Goal: Task Accomplishment & Management: Complete application form

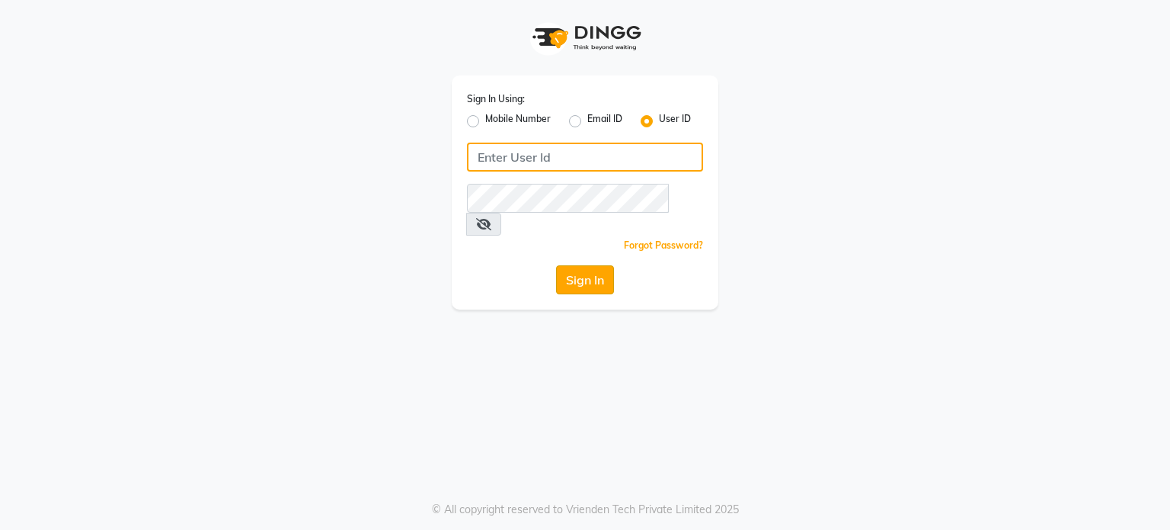
type input "luxuriouslookssalon"
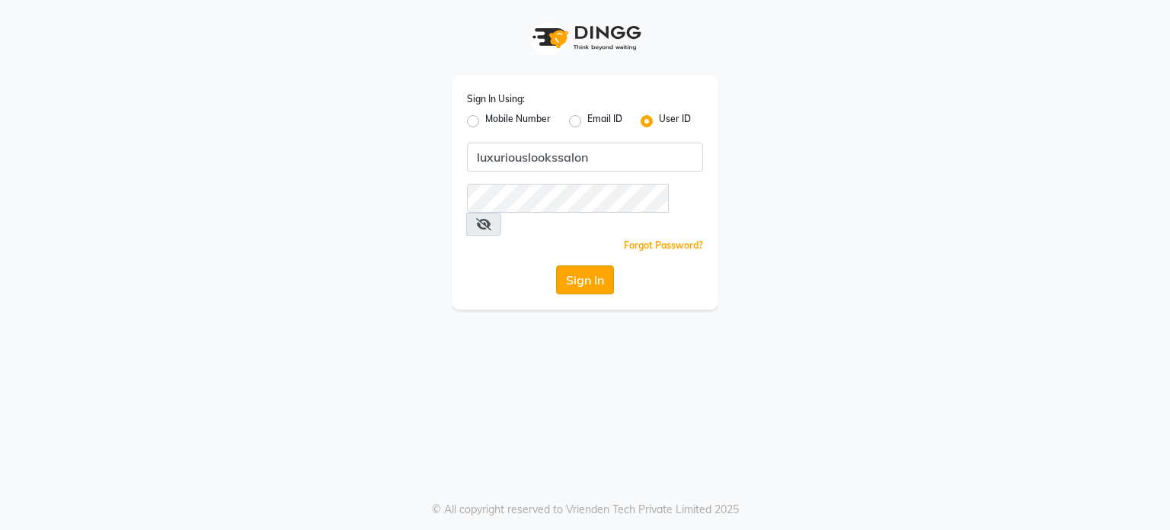
click at [585, 265] on button "Sign In" at bounding box center [585, 279] width 58 height 29
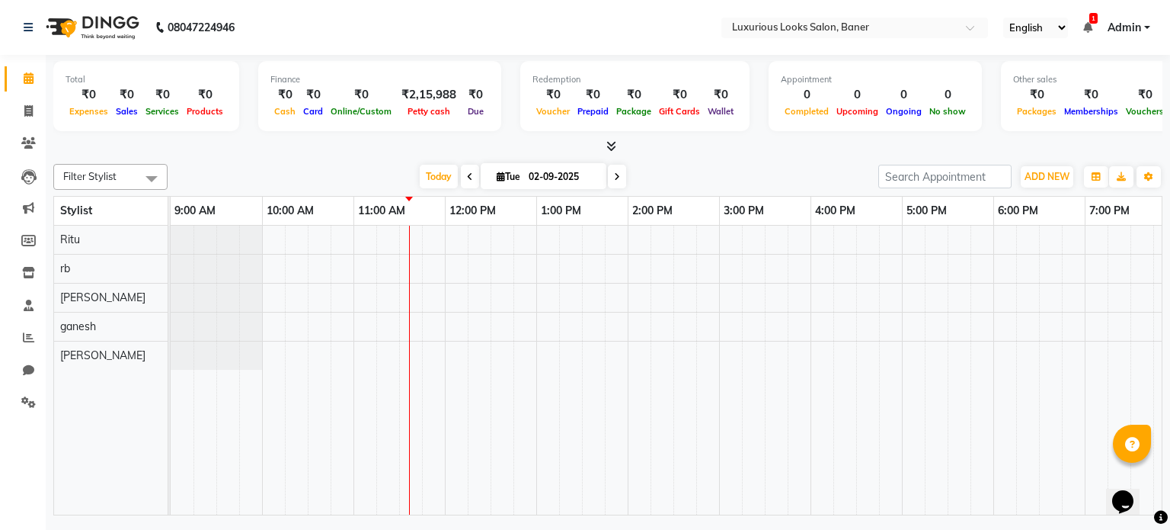
click at [466, 182] on span at bounding box center [470, 177] width 18 height 24
type input "01-09-2025"
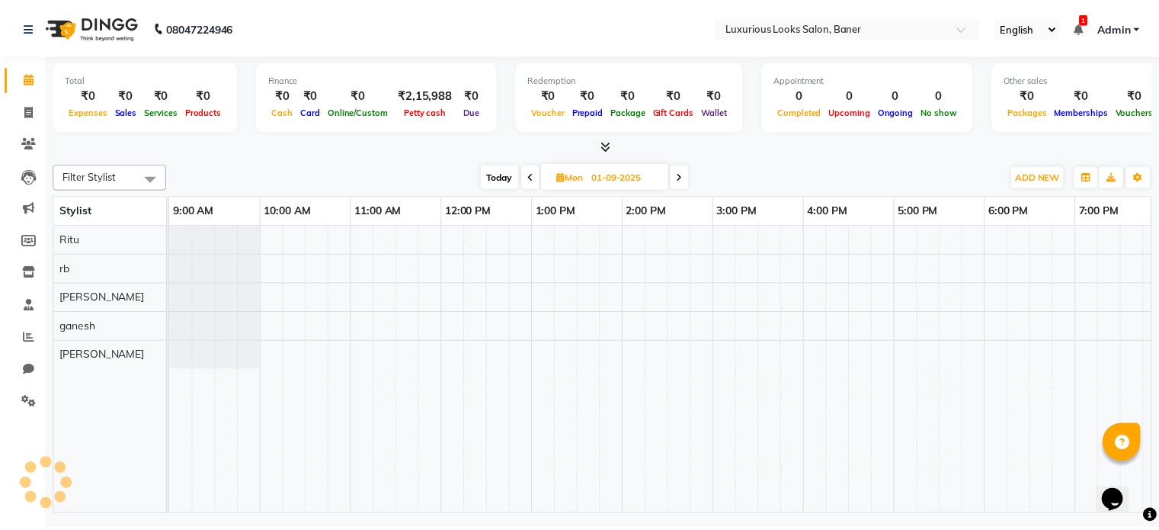
scroll to position [0, 183]
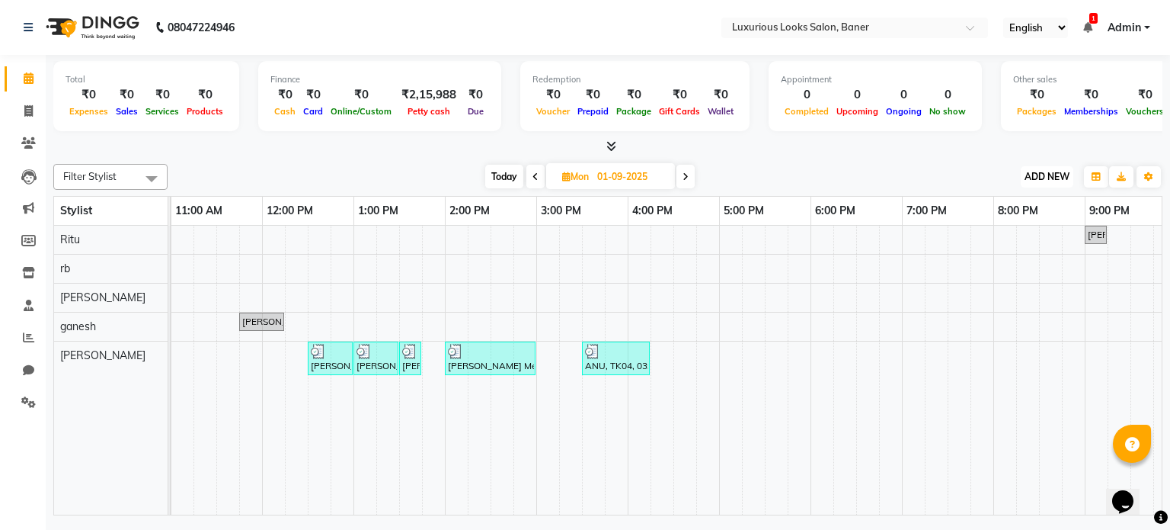
click at [1051, 178] on span "ADD NEW" at bounding box center [1047, 176] width 45 height 11
click at [984, 226] on link "Add Invoice" at bounding box center [1012, 225] width 120 height 20
select select "service"
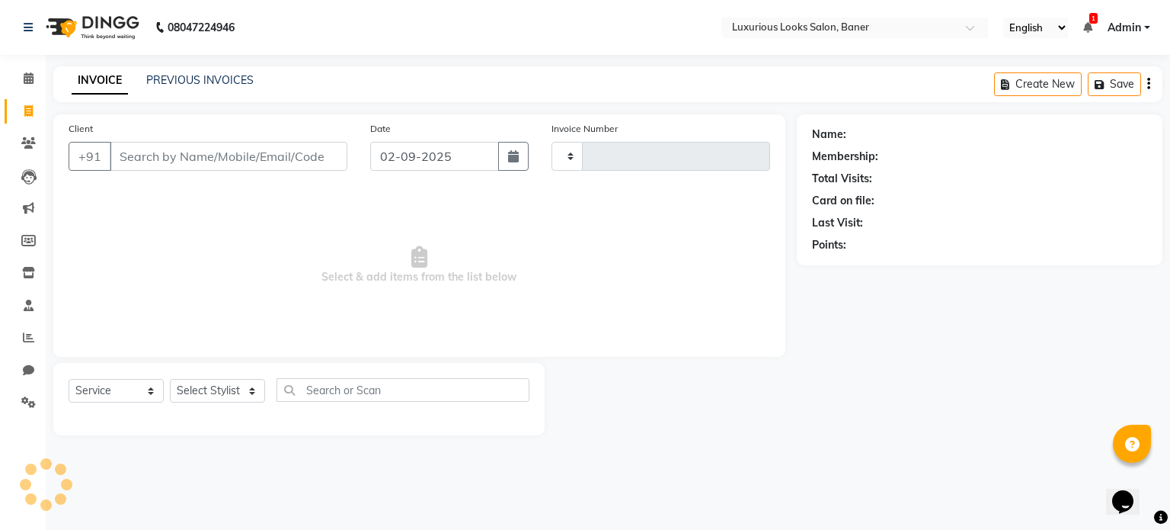
type input "0772"
select select "7573"
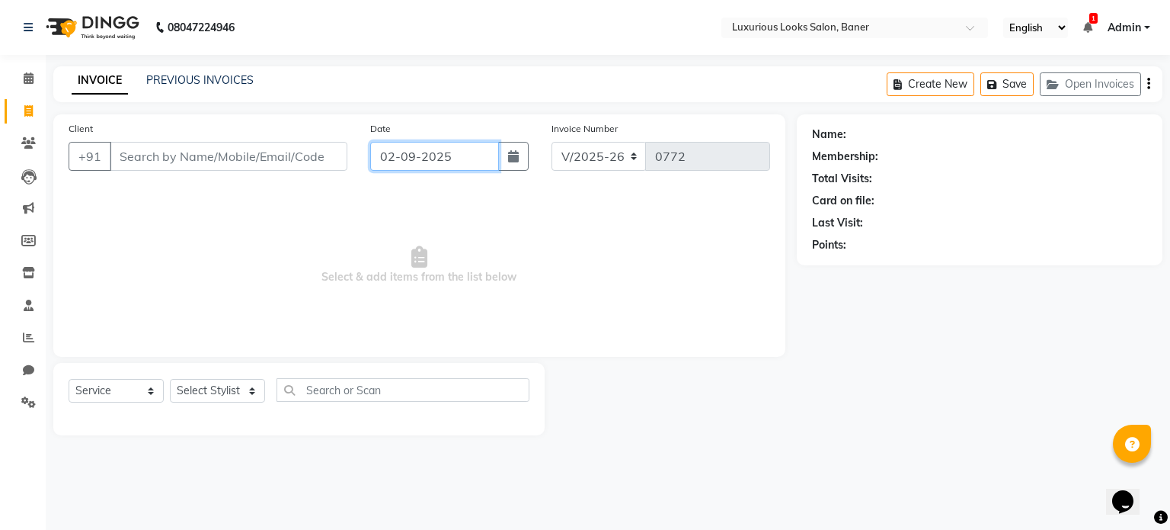
click at [459, 158] on input "02-09-2025" at bounding box center [434, 156] width 129 height 29
select select "9"
select select "2025"
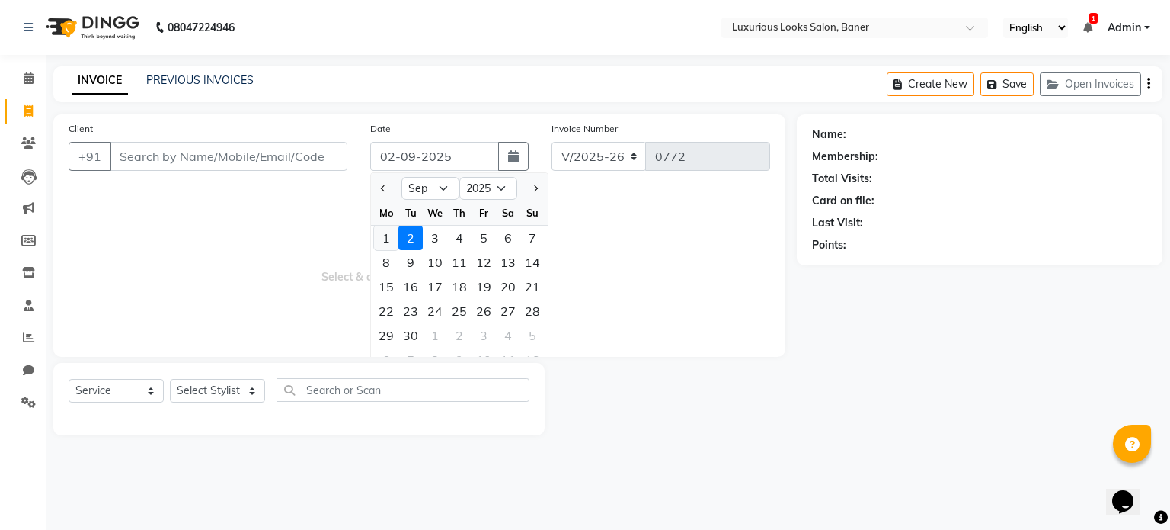
click at [389, 239] on div "1" at bounding box center [386, 238] width 24 height 24
type input "01-09-2025"
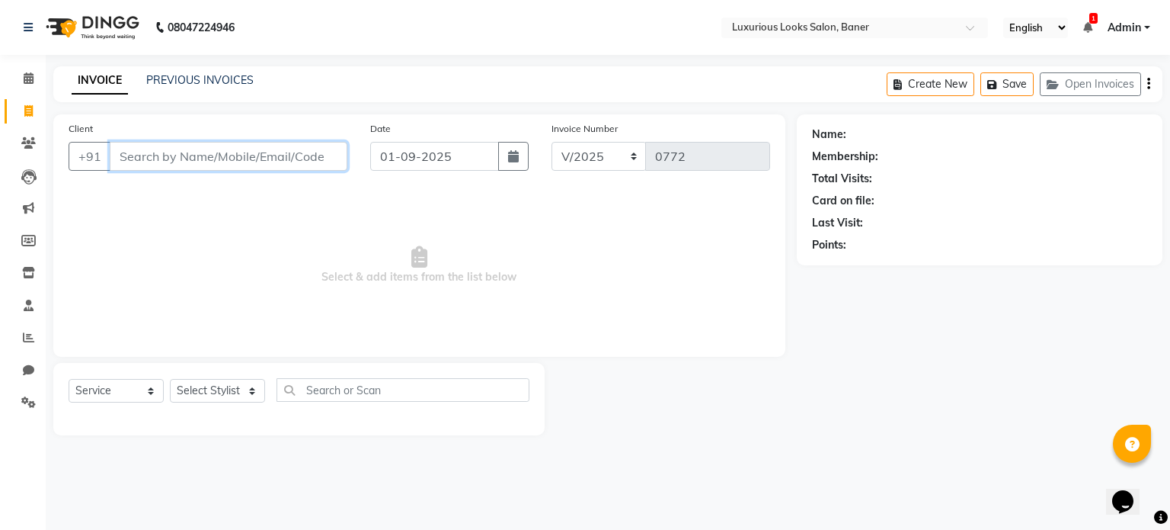
click at [330, 167] on input "Client" at bounding box center [229, 156] width 238 height 29
type input "7"
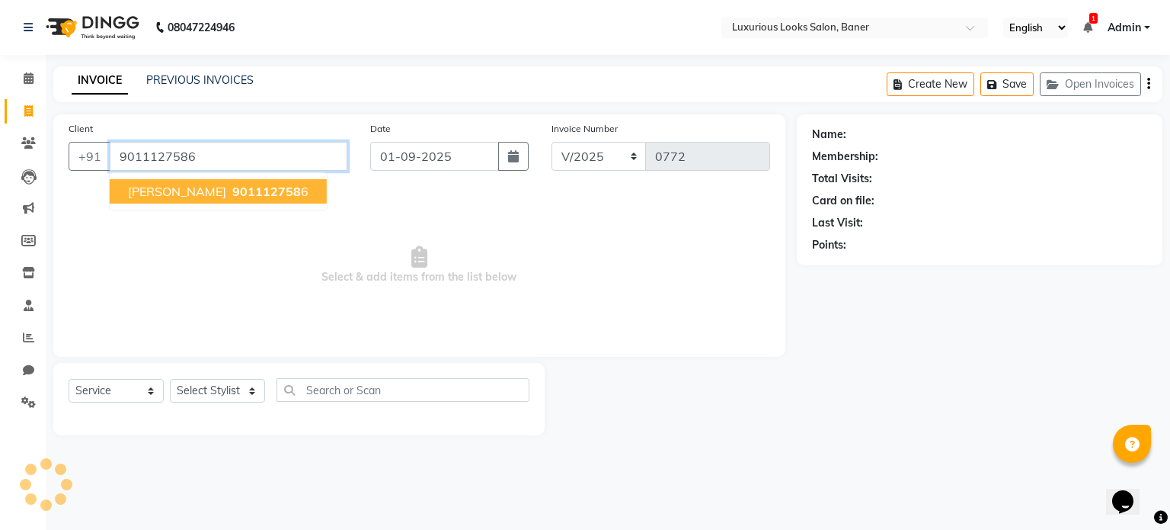
type input "9011127586"
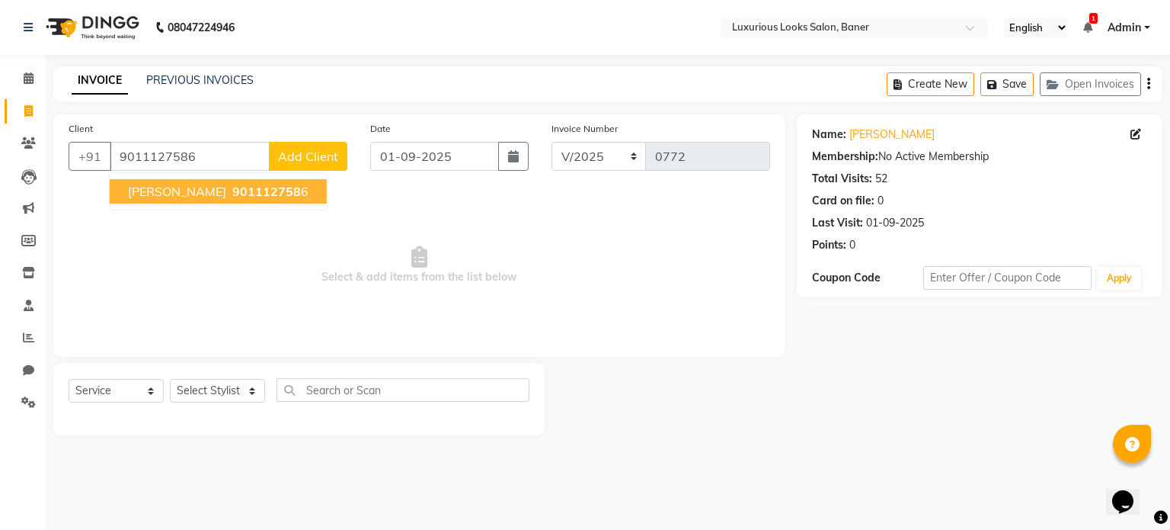
click at [277, 193] on ngb-highlight "901112758 6" at bounding box center [268, 191] width 79 height 15
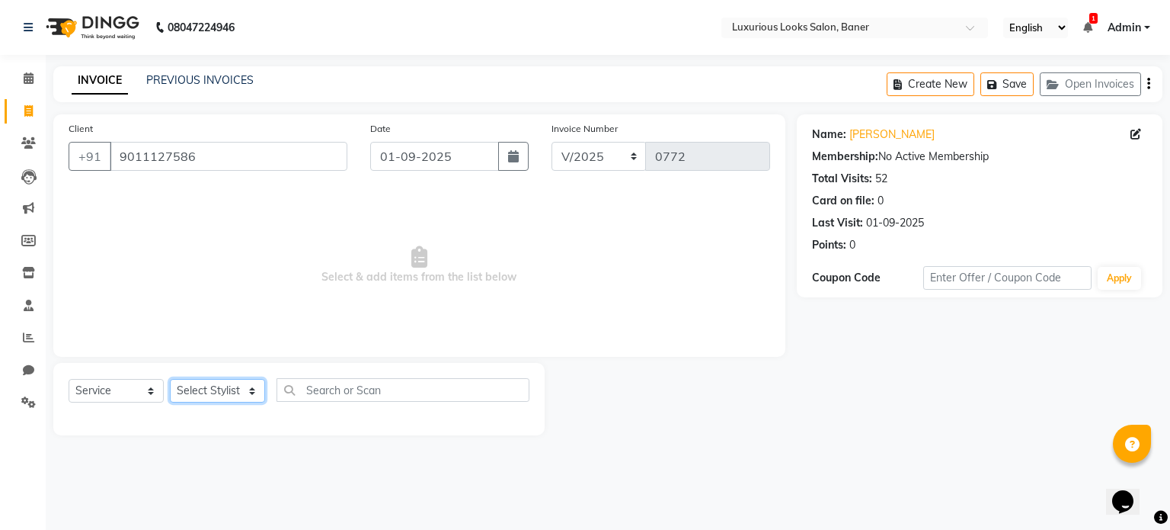
click at [237, 395] on select "Select Stylist [PERSON_NAME] rb [PERSON_NAME]" at bounding box center [217, 391] width 95 height 24
select select "88888"
click at [170, 379] on select "Select Stylist [PERSON_NAME] rb [PERSON_NAME]" at bounding box center [217, 391] width 95 height 24
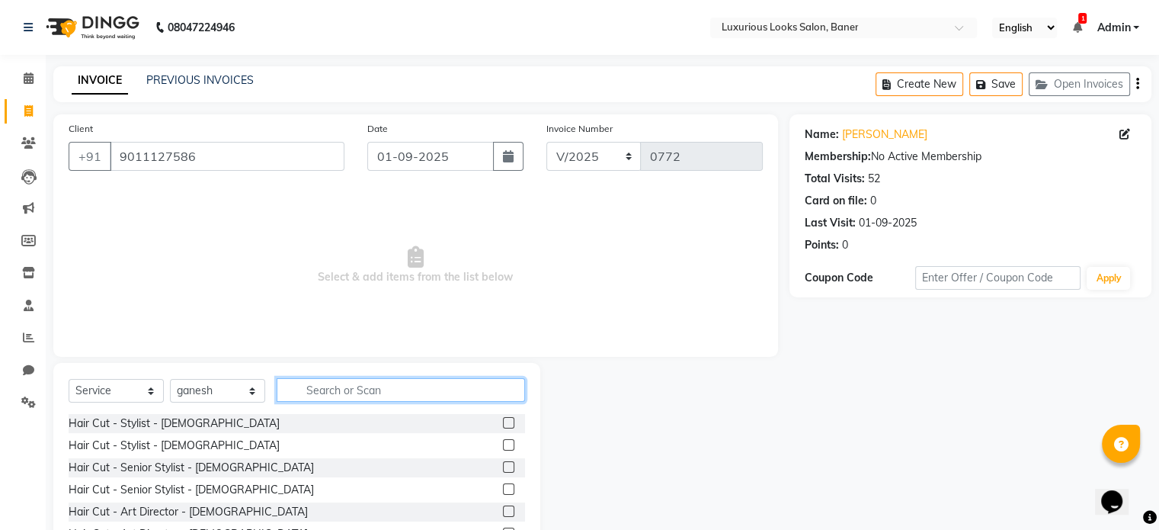
click at [320, 394] on input "text" at bounding box center [401, 390] width 248 height 24
click at [503, 423] on label at bounding box center [508, 422] width 11 height 11
click at [503, 423] on input "checkbox" at bounding box center [508, 423] width 10 height 10
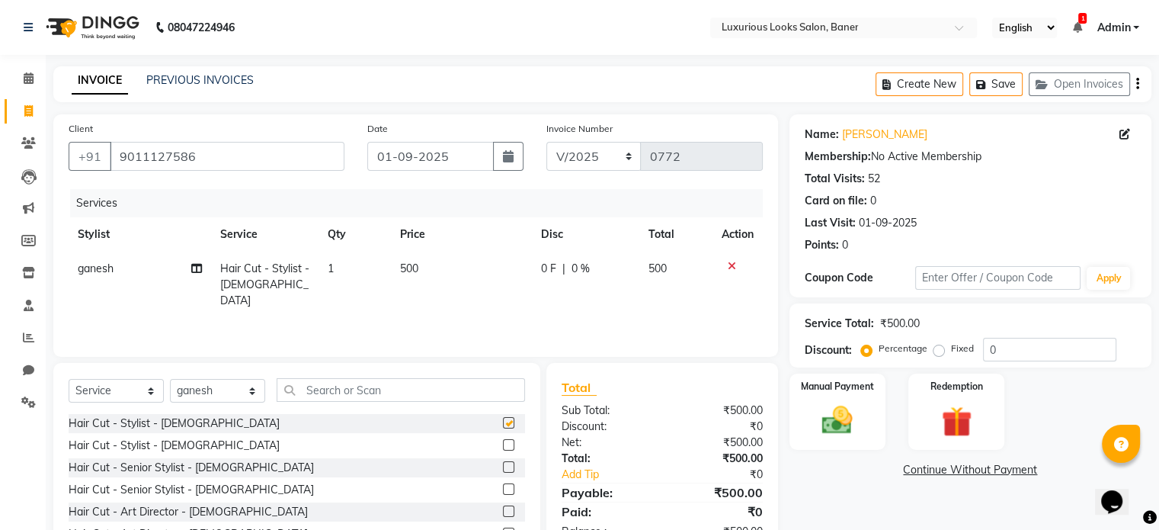
checkbox input "false"
click at [840, 406] on img at bounding box center [836, 420] width 51 height 37
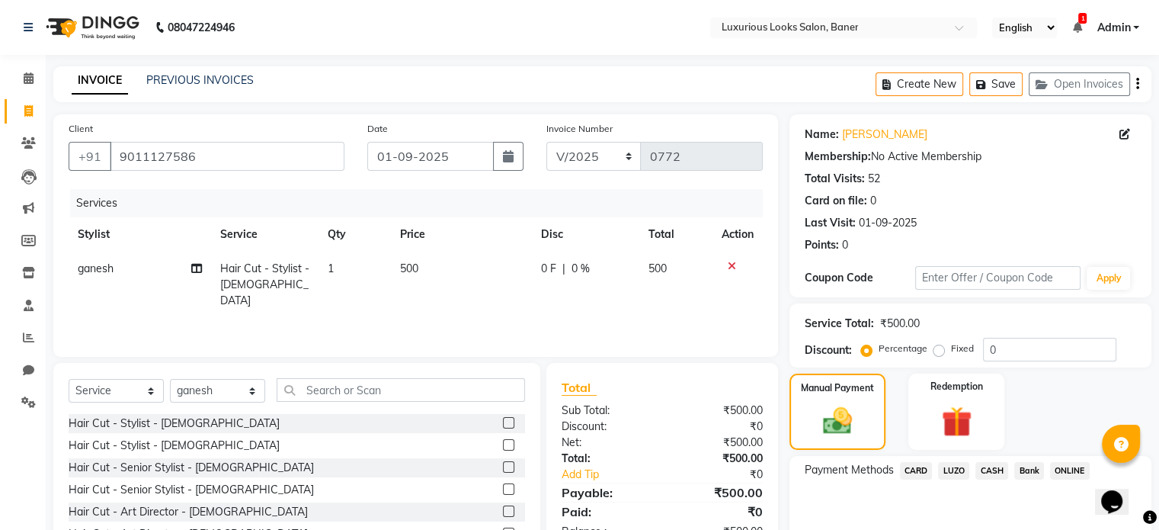
click at [1073, 464] on span "ONLINE" at bounding box center [1070, 471] width 40 height 18
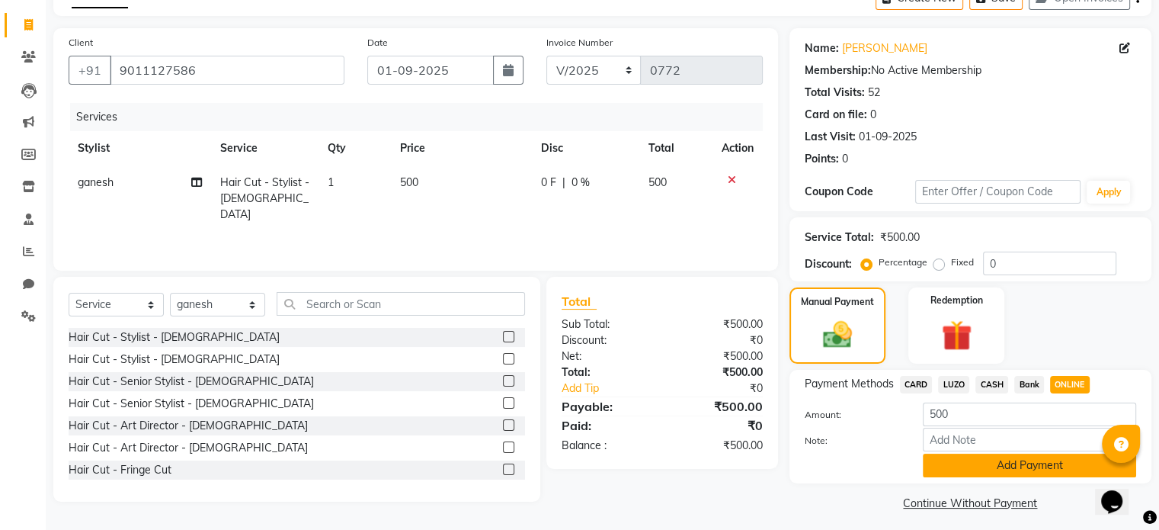
scroll to position [94, 0]
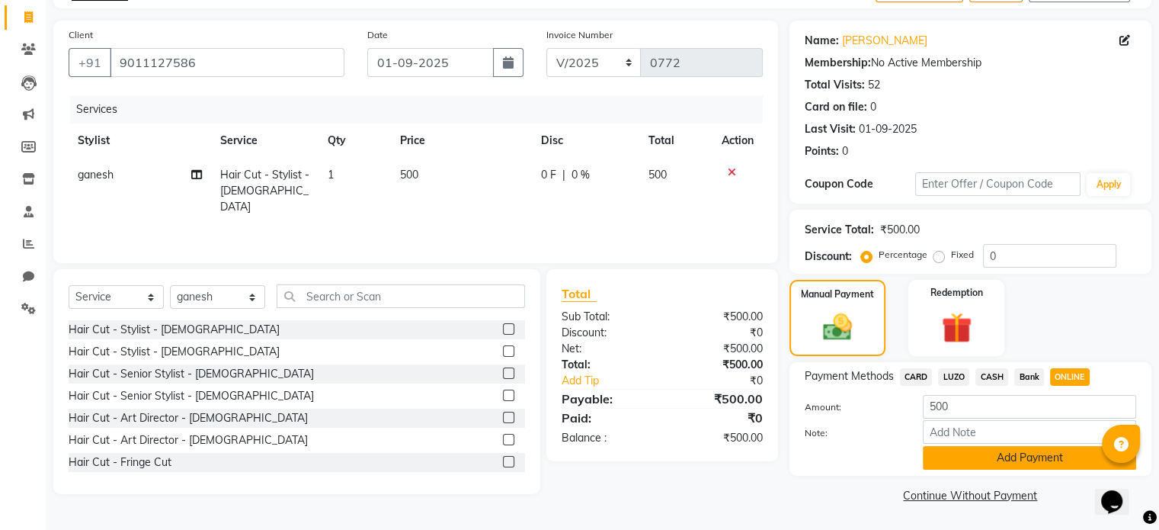
click at [994, 458] on button "Add Payment" at bounding box center [1029, 458] width 213 height 24
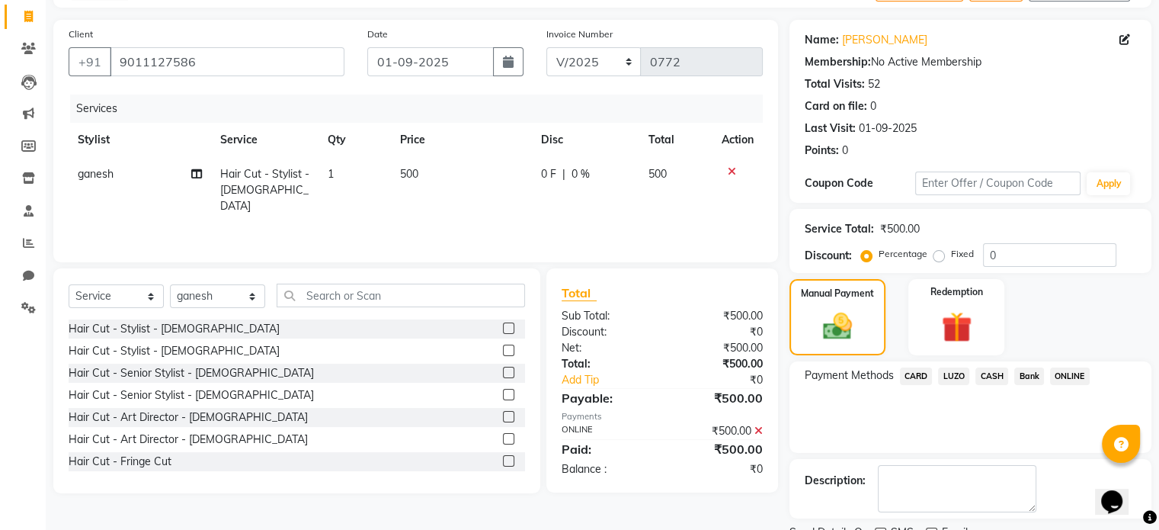
scroll to position [156, 0]
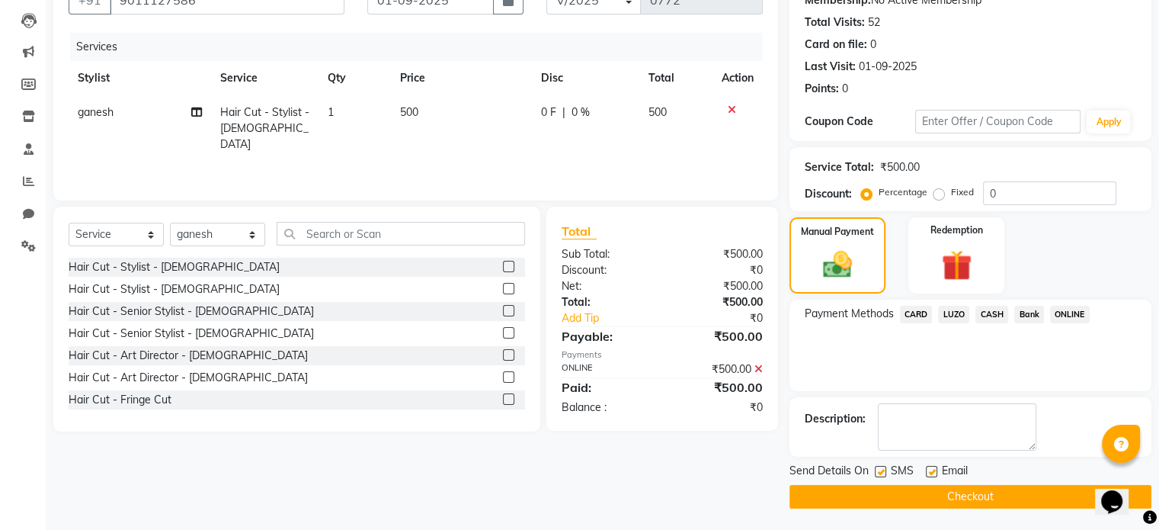
click at [929, 469] on label at bounding box center [931, 471] width 11 height 11
click at [929, 469] on input "checkbox" at bounding box center [931, 472] width 10 height 10
checkbox input "false"
click at [877, 472] on label at bounding box center [880, 471] width 11 height 11
click at [877, 472] on input "checkbox" at bounding box center [880, 472] width 10 height 10
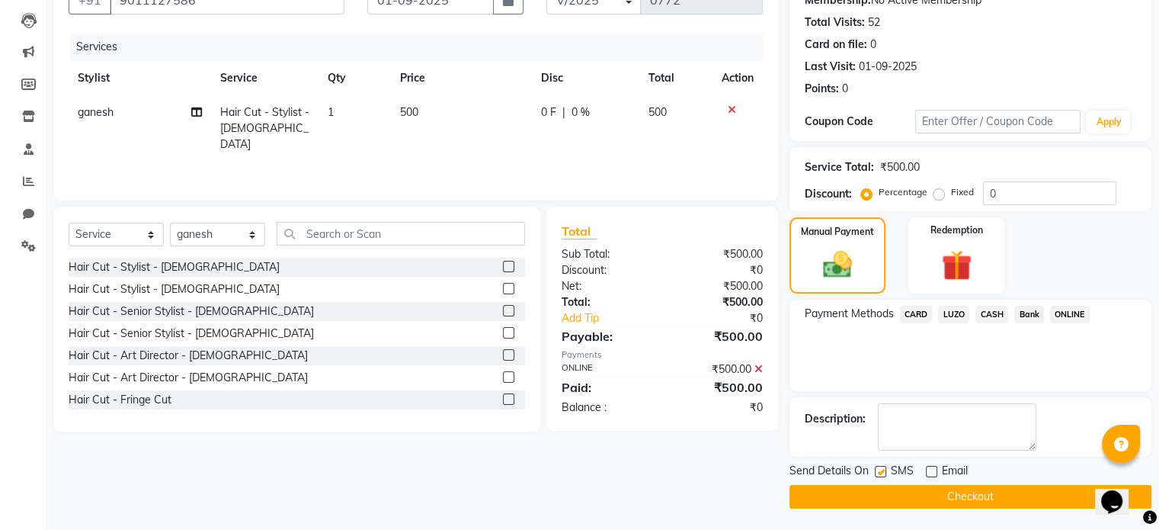
checkbox input "false"
click at [889, 496] on button "Checkout" at bounding box center [970, 497] width 362 height 24
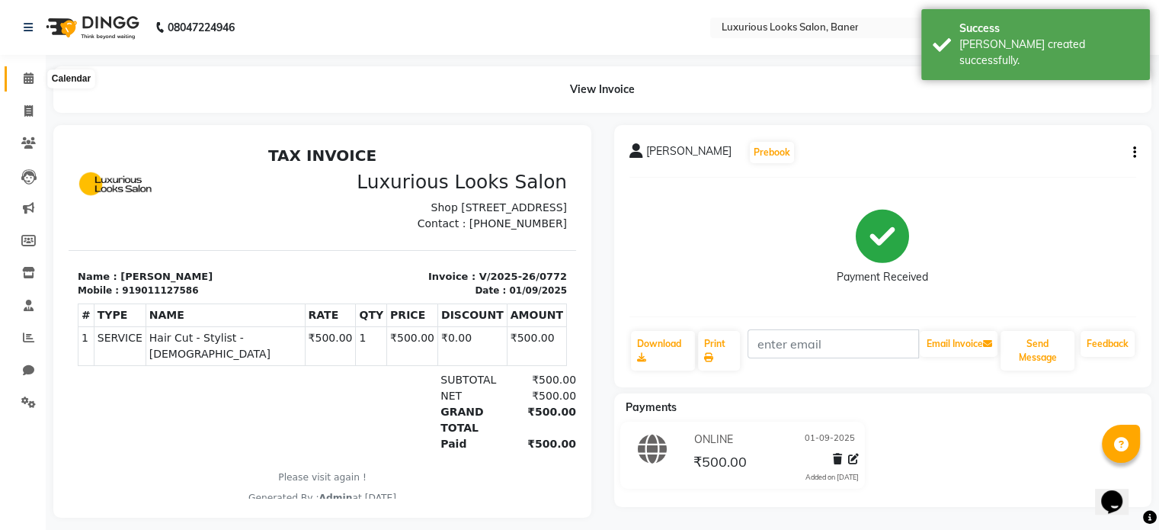
click at [27, 76] on icon at bounding box center [29, 77] width 10 height 11
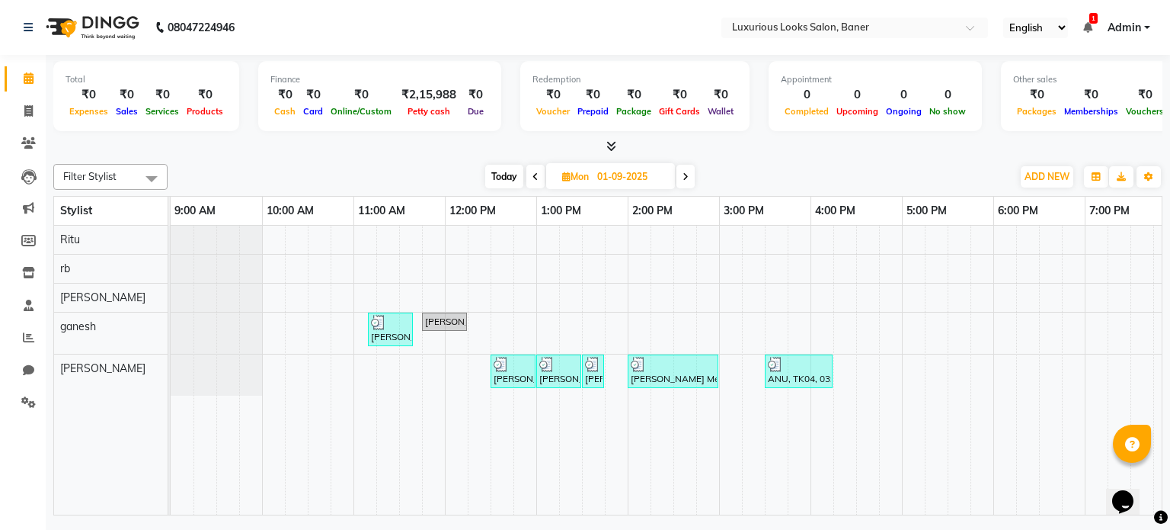
click at [680, 173] on span at bounding box center [686, 177] width 18 height 24
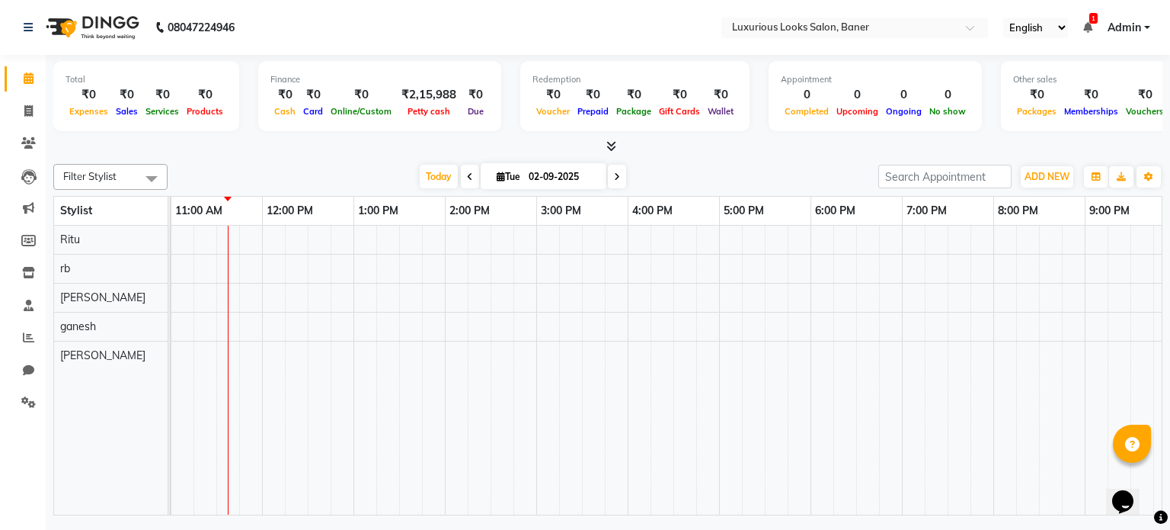
click at [467, 179] on icon at bounding box center [470, 176] width 6 height 9
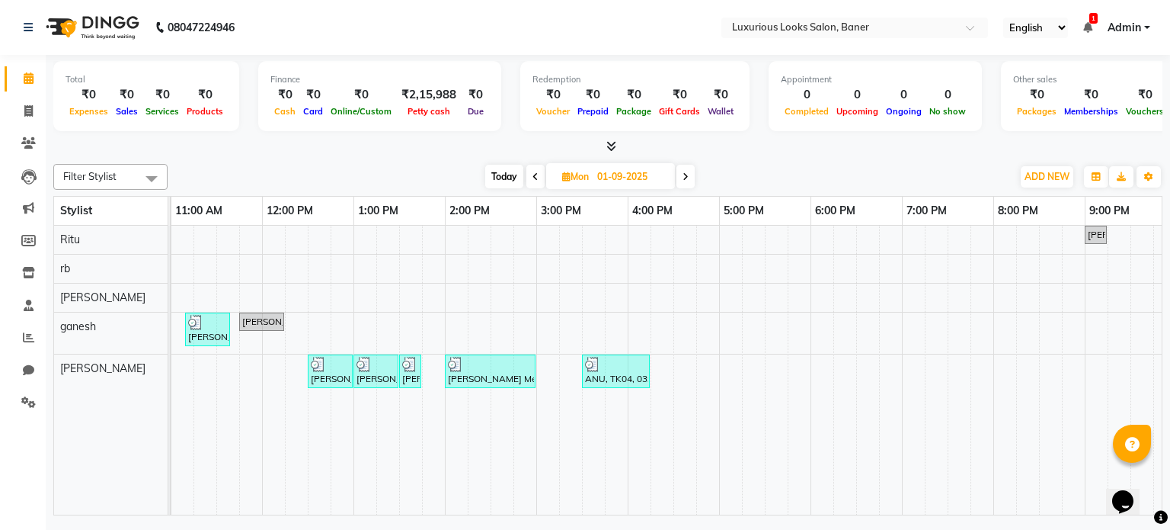
click at [530, 174] on span at bounding box center [535, 177] width 18 height 24
type input "31-08-2025"
